Goal: Task Accomplishment & Management: Use online tool/utility

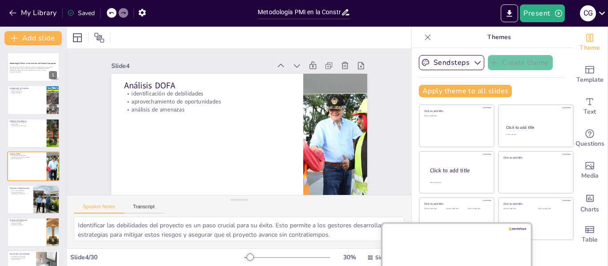
scroll to position [0, 0]
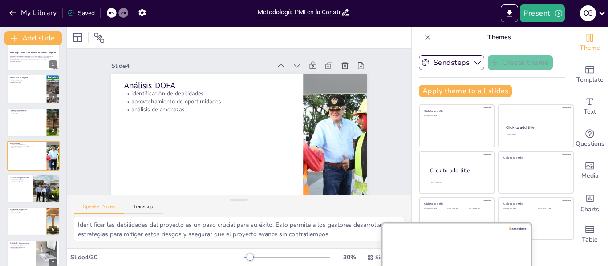
checkbox input "true"
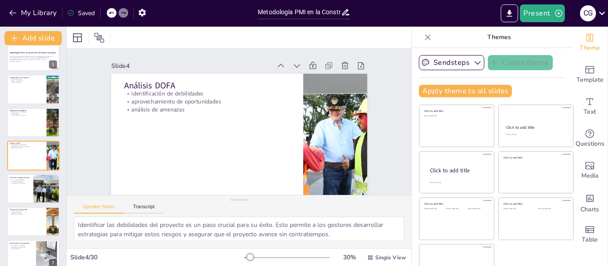
checkbox input "true"
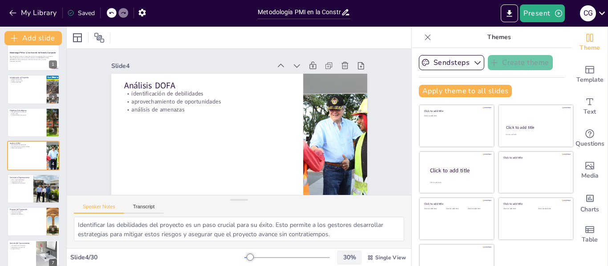
checkbox input "true"
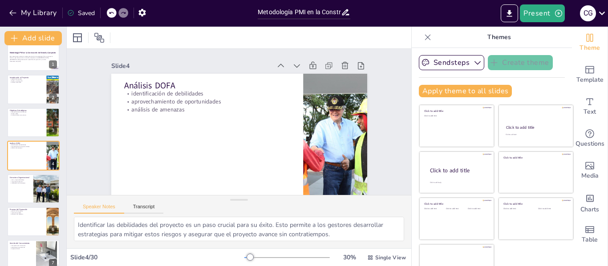
checkbox input "true"
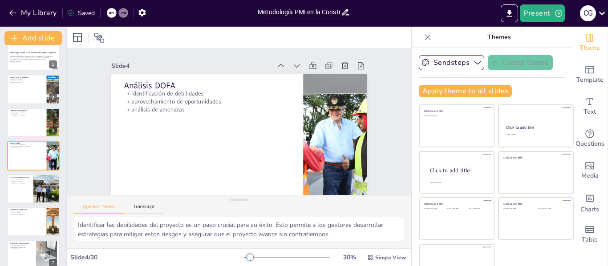
checkbox input "true"
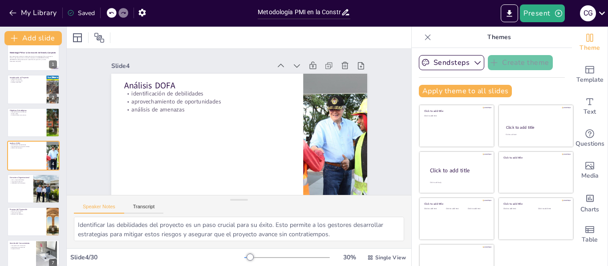
checkbox input "true"
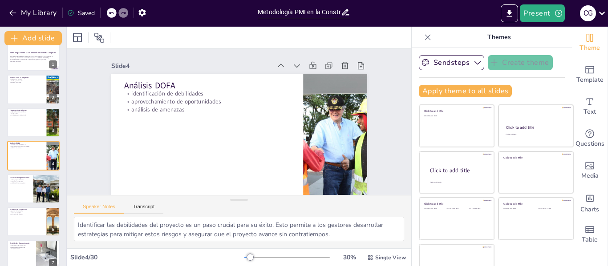
checkbox input "true"
